Goal: Navigation & Orientation: Go to known website

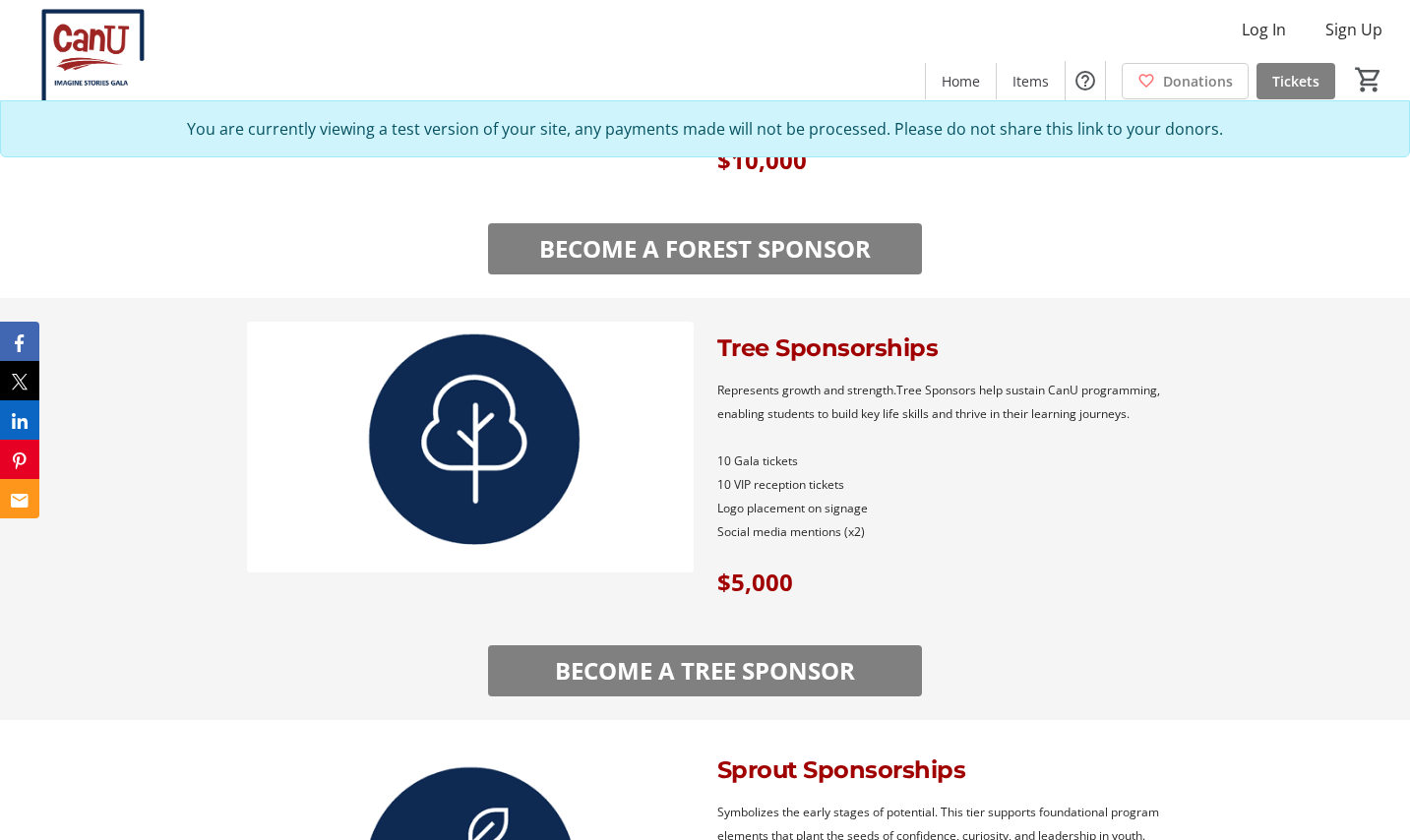
scroll to position [1987, 0]
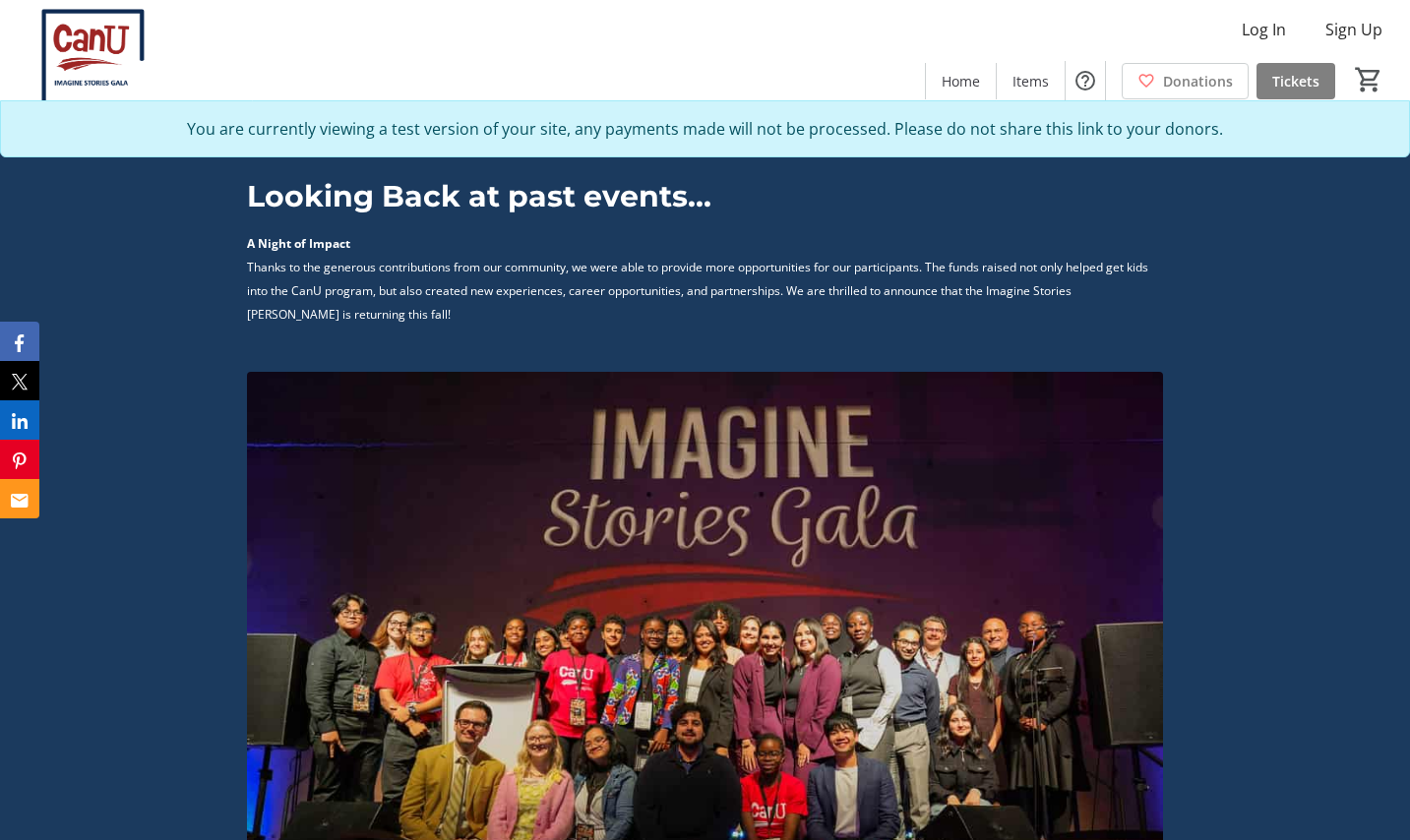
scroll to position [4236, 0]
